Goal: Task Accomplishment & Management: Manage account settings

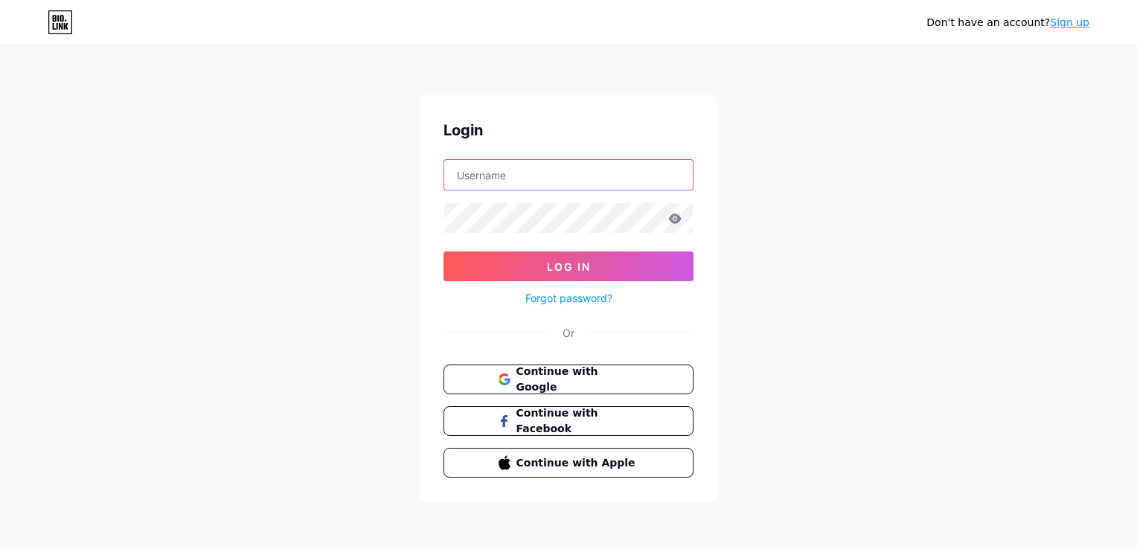
click at [535, 188] on input "text" at bounding box center [568, 175] width 248 height 30
type input "[EMAIL_ADDRESS][DOMAIN_NAME]"
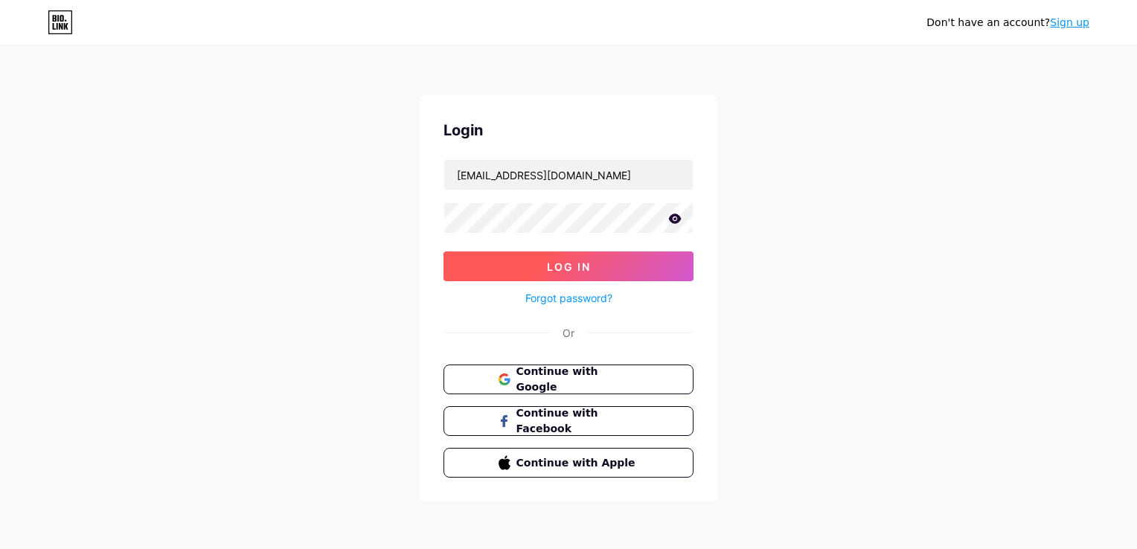
click at [595, 260] on button "Log In" at bounding box center [568, 266] width 250 height 30
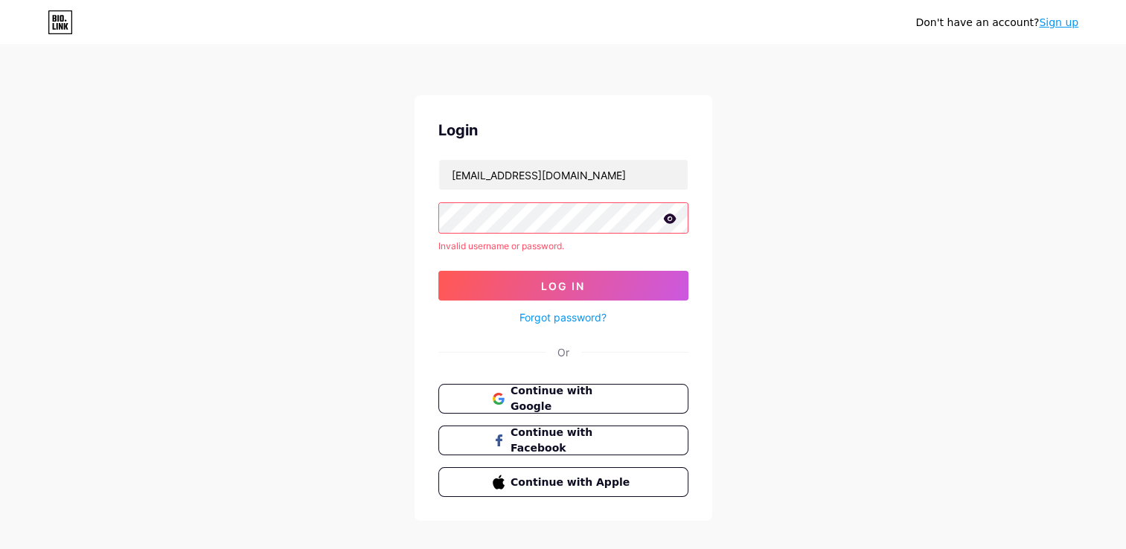
click at [0, 153] on html "Don't have an account? Sign up Login [EMAIL_ADDRESS][DOMAIN_NAME] Invalid usern…" at bounding box center [563, 284] width 1126 height 568
click at [333, 188] on div "Don't have an account? Sign up Login [EMAIL_ADDRESS][DOMAIN_NAME] Invalid usern…" at bounding box center [563, 284] width 1126 height 568
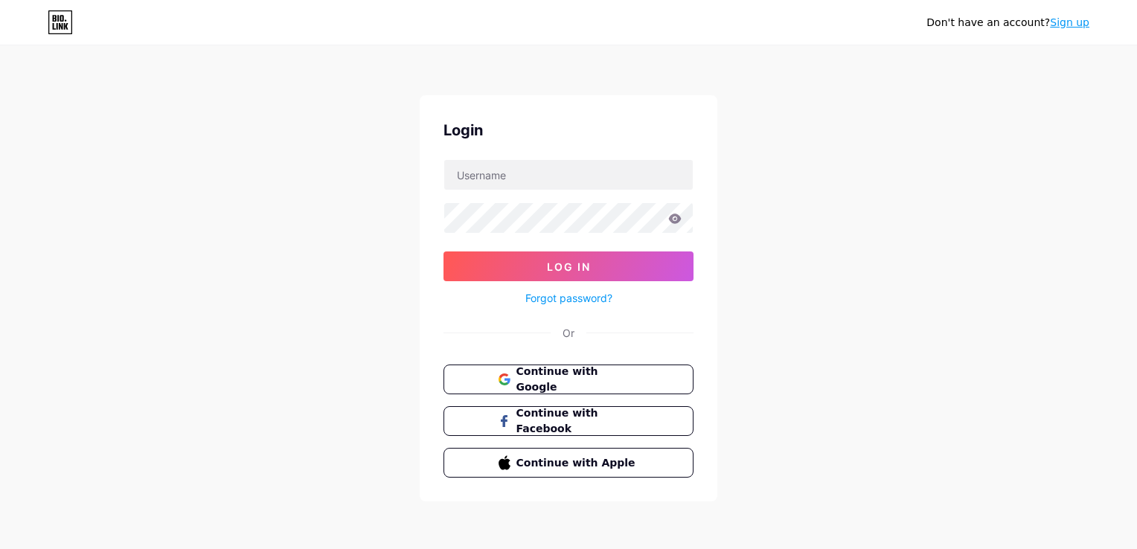
click at [391, 120] on div "Don't have an account? Sign up Login Log In Forgot password? Or Continue with G…" at bounding box center [568, 274] width 1137 height 549
click at [487, 186] on input "text" at bounding box center [568, 175] width 248 height 30
type input "[EMAIL_ADDRESS][DOMAIN_NAME]"
